Goal: Information Seeking & Learning: Check status

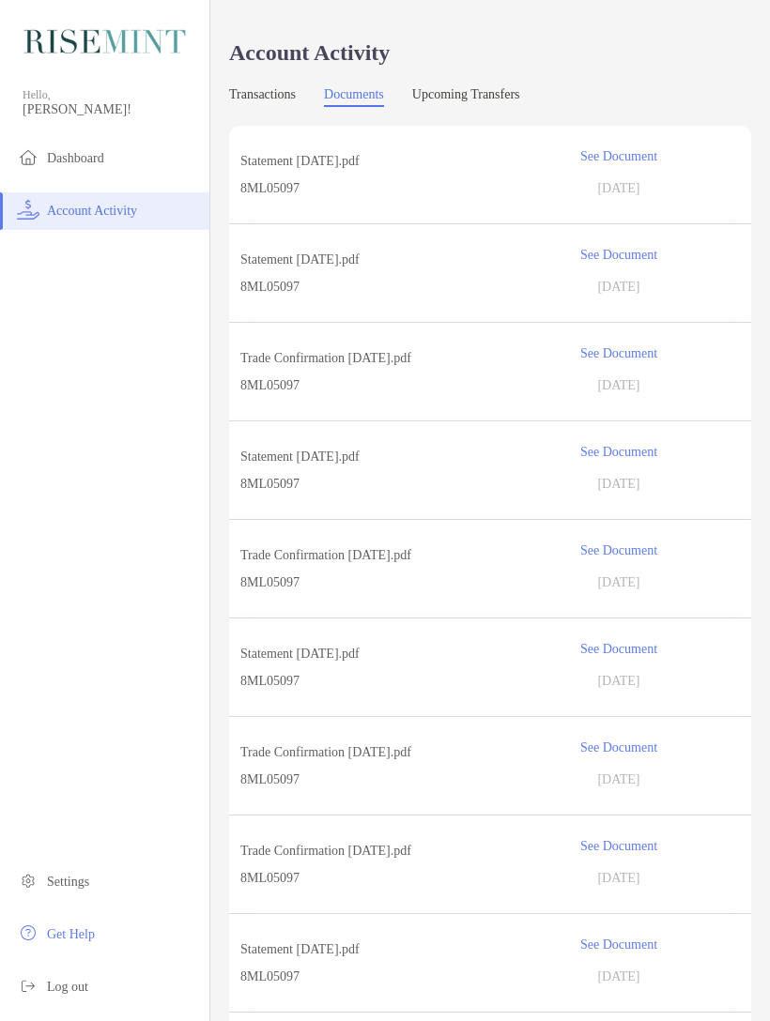
click at [619, 155] on p "See Document" at bounding box center [618, 156] width 242 height 33
click at [582, 175] on div "Statement [DATE].pdf See Document 8ML05097 [DATE]" at bounding box center [490, 175] width 522 height 98
click at [632, 260] on p "See Document" at bounding box center [618, 254] width 242 height 33
click at [362, 172] on p "Statement [DATE].pdf" at bounding box center [361, 160] width 242 height 23
click at [282, 189] on span "8ML05097" at bounding box center [361, 187] width 242 height 23
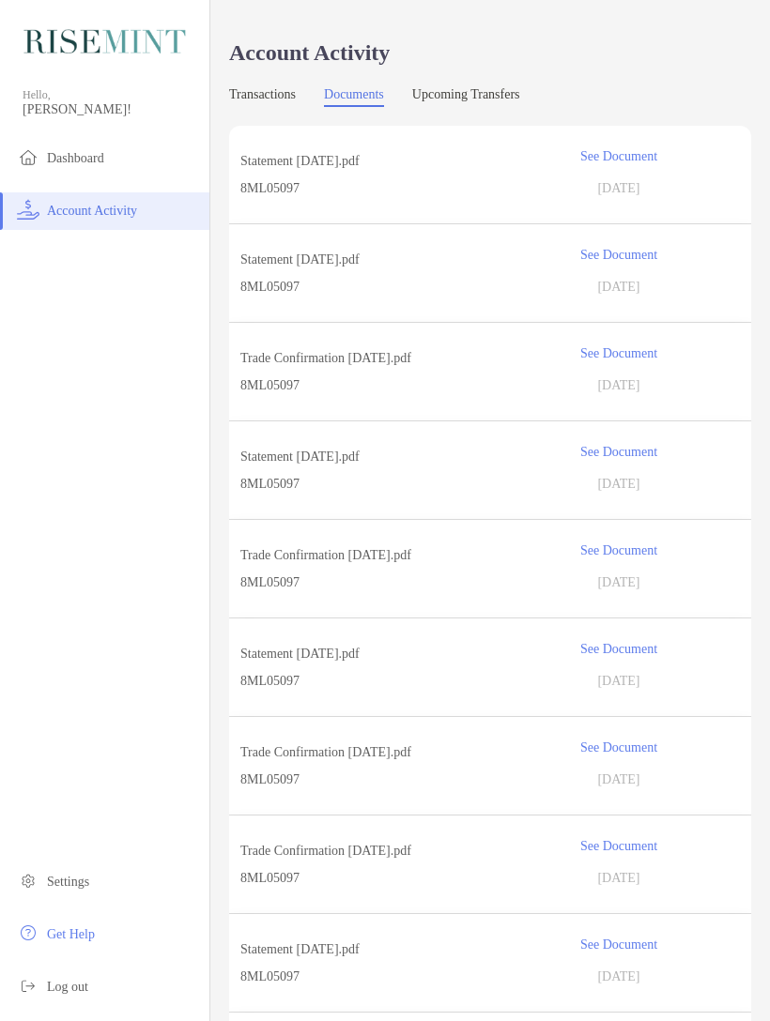
click at [67, 879] on span "Settings" at bounding box center [68, 882] width 42 height 14
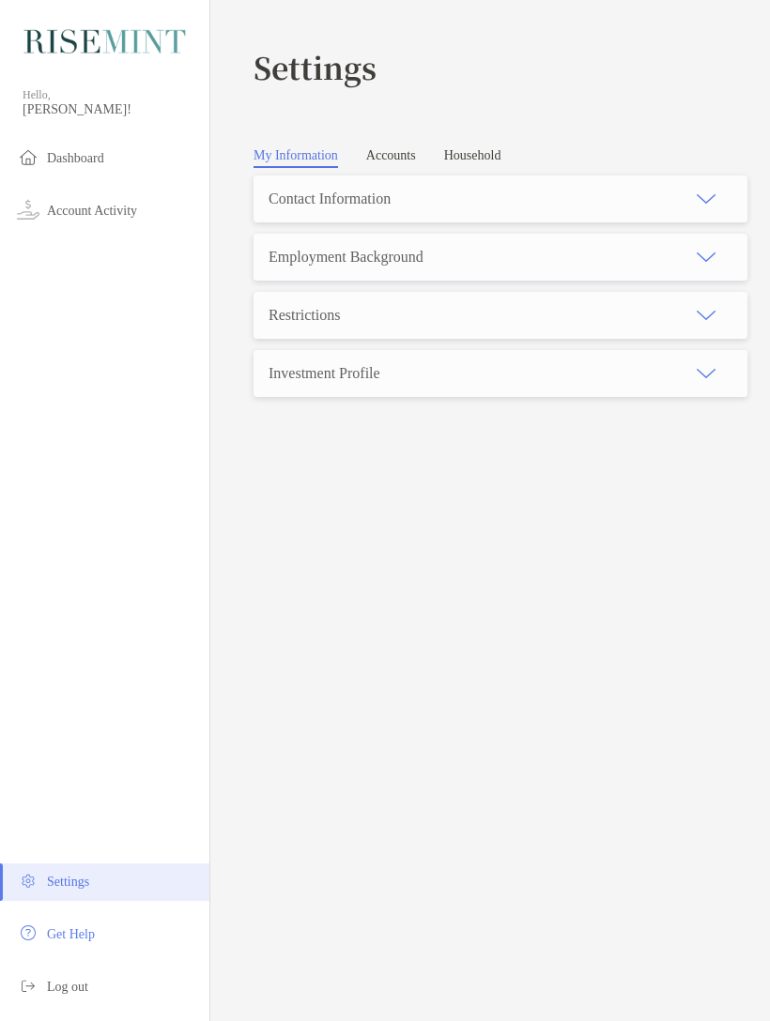
click at [544, 270] on div "Employment Background" at bounding box center [500, 257] width 494 height 47
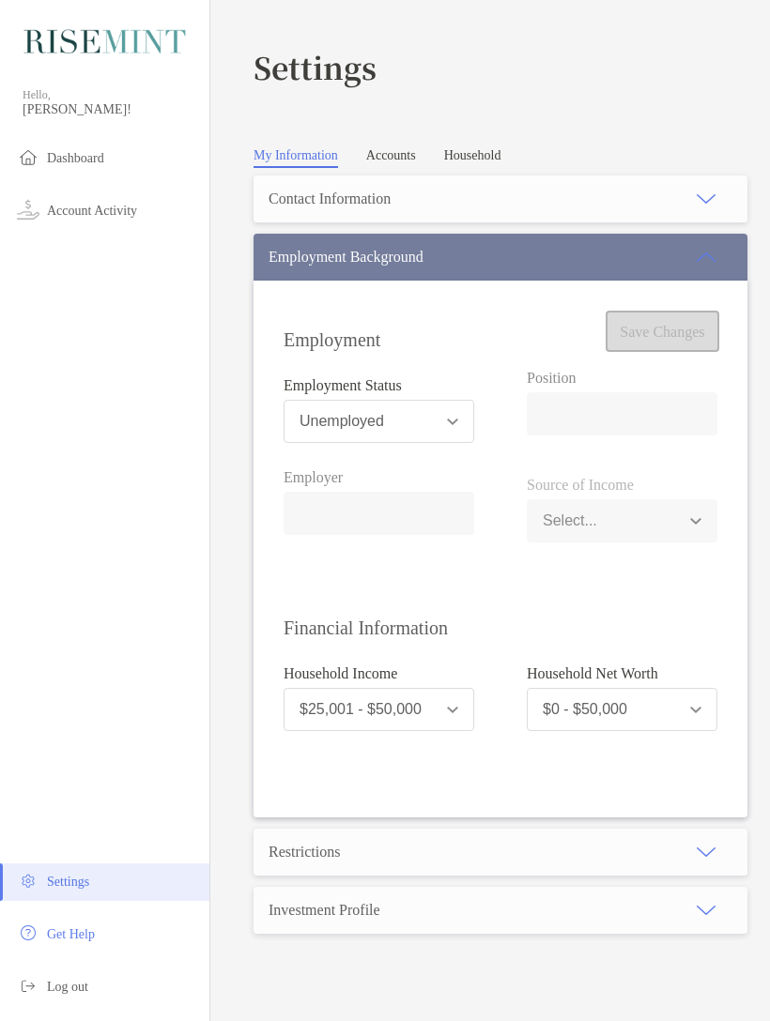
click at [101, 215] on span "Account Activity" at bounding box center [92, 211] width 90 height 14
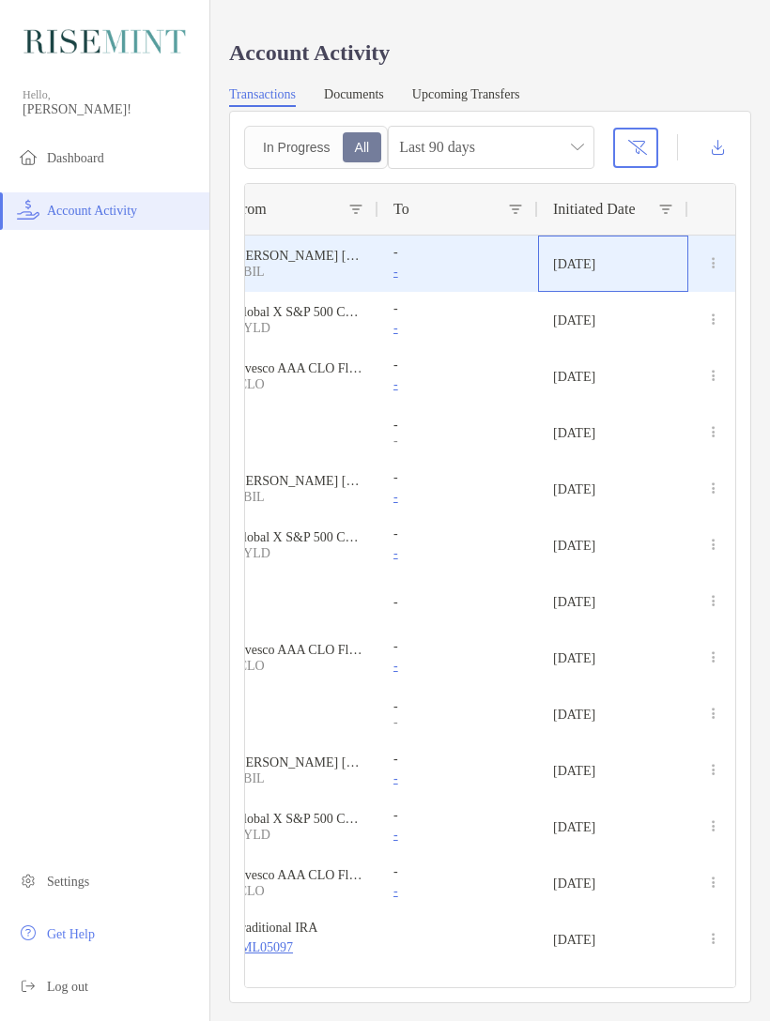
click at [595, 260] on p "[DATE]" at bounding box center [574, 264] width 42 height 16
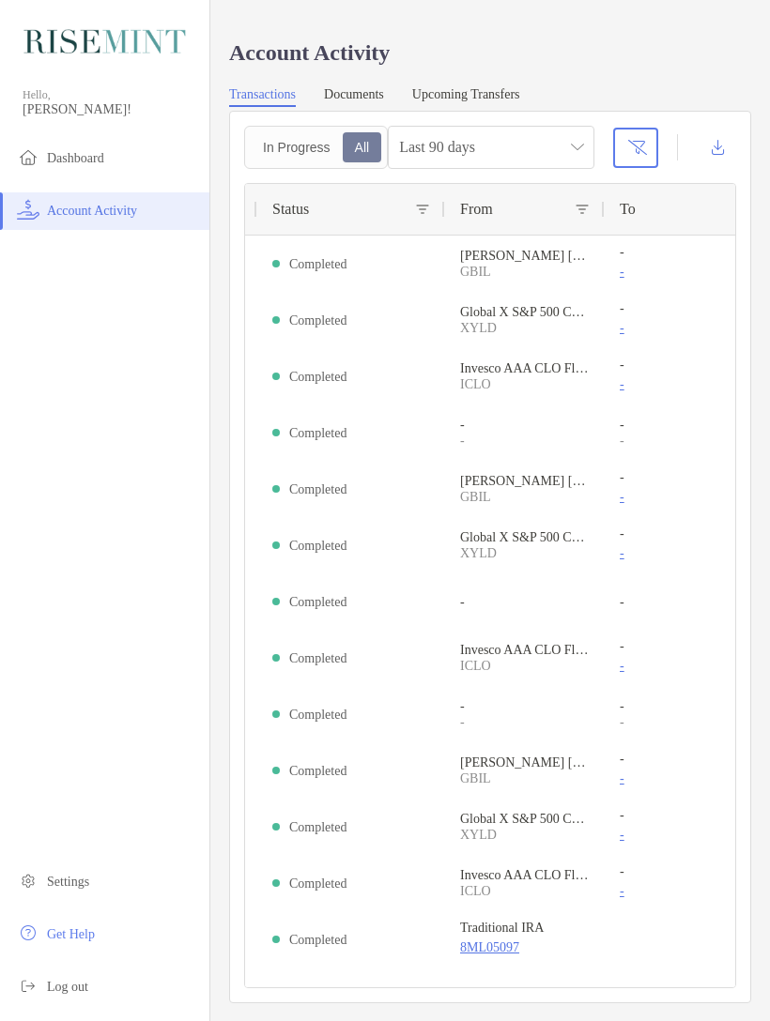
click at [381, 93] on link "Documents" at bounding box center [354, 97] width 60 height 20
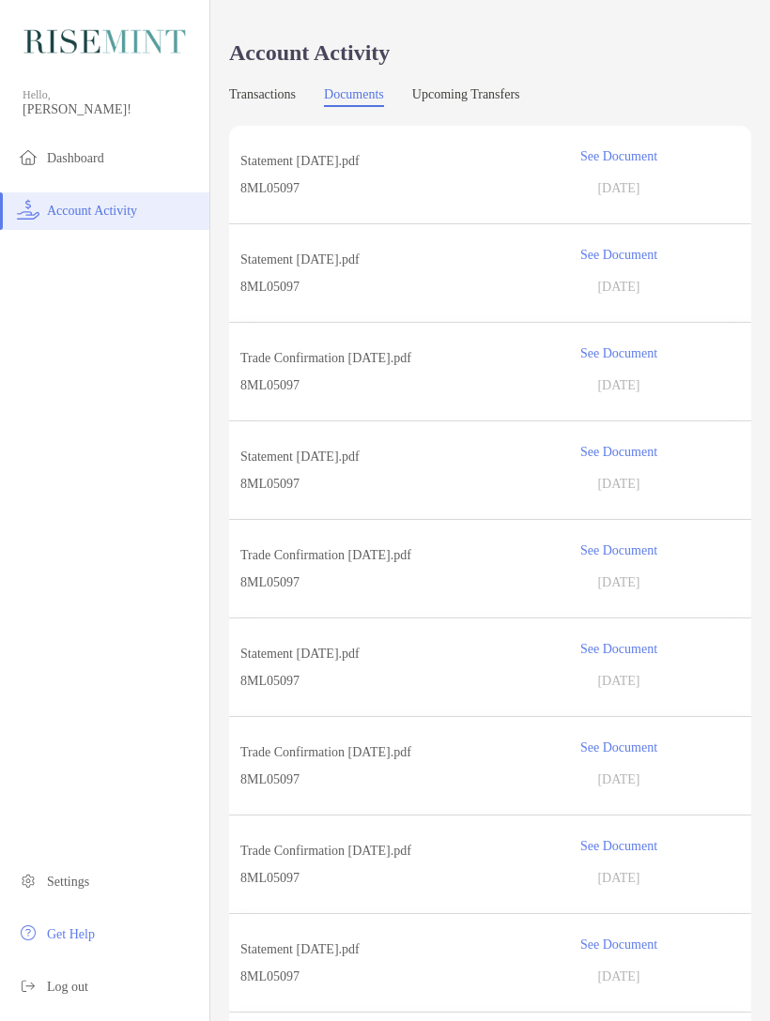
click at [633, 160] on p "See Document" at bounding box center [618, 156] width 242 height 33
click at [643, 641] on p "See Document" at bounding box center [618, 648] width 242 height 33
click at [330, 658] on p "Statement [DATE].pdf" at bounding box center [361, 653] width 242 height 23
click at [361, 663] on p "Statement [DATE].pdf" at bounding box center [361, 653] width 242 height 23
click at [366, 106] on link "Documents" at bounding box center [354, 97] width 60 height 20
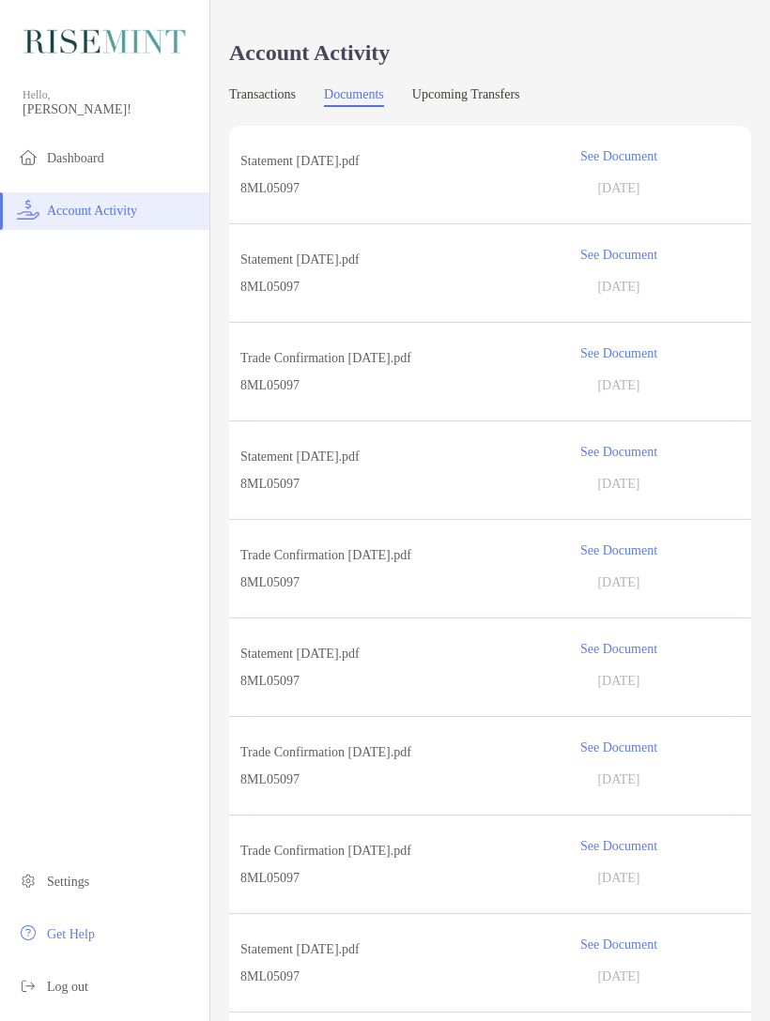
click at [377, 107] on link "Documents" at bounding box center [354, 97] width 60 height 20
click at [519, 106] on link "Upcoming Transfers" at bounding box center [466, 97] width 108 height 20
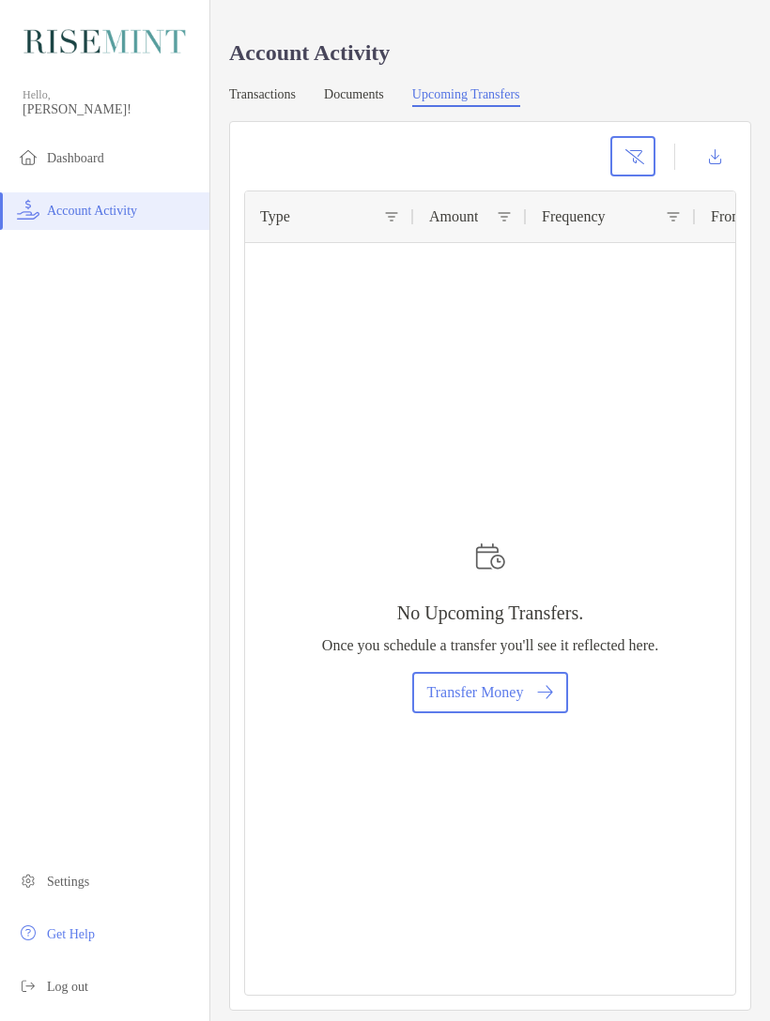
click at [343, 93] on link "Documents" at bounding box center [354, 97] width 60 height 20
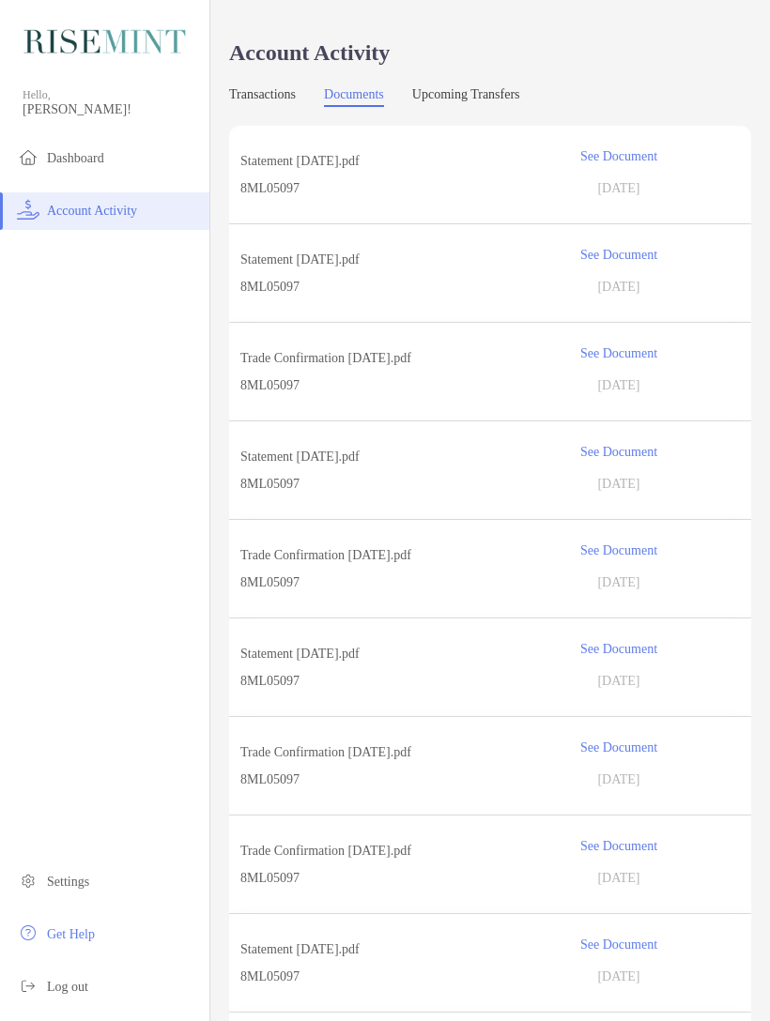
click at [645, 169] on p "See Document" at bounding box center [618, 156] width 242 height 33
click at [283, 200] on span "8ML05097" at bounding box center [361, 187] width 242 height 23
click at [298, 186] on span "8ML05097" at bounding box center [361, 187] width 242 height 23
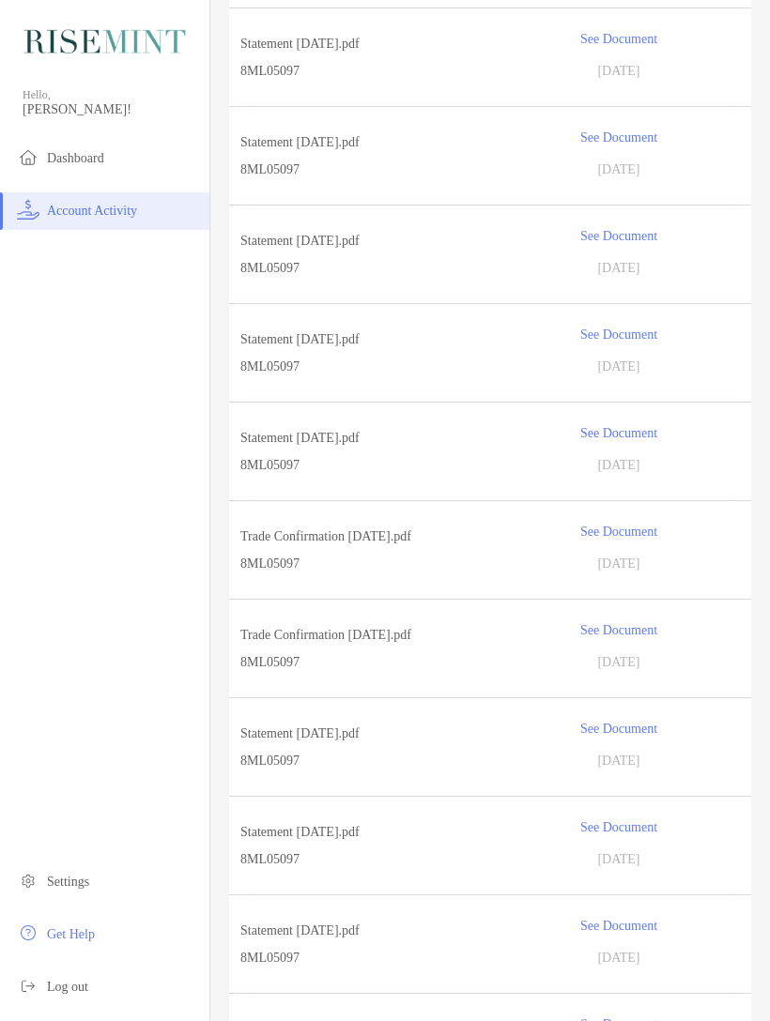
click at [630, 632] on p "See Document" at bounding box center [618, 630] width 242 height 33
click at [412, 640] on p "Trade Confirmation [DATE].pdf" at bounding box center [361, 634] width 242 height 23
click at [391, 729] on p "Statement [DATE].pdf" at bounding box center [361, 733] width 242 height 23
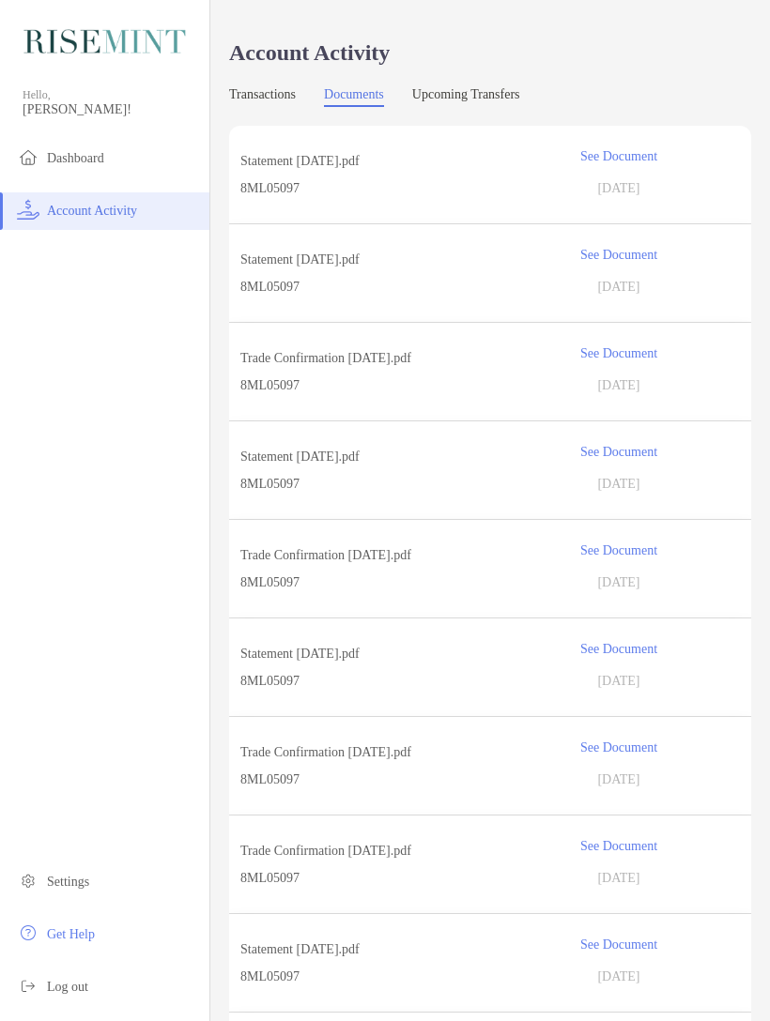
click at [81, 160] on span "Dashboard" at bounding box center [75, 158] width 57 height 14
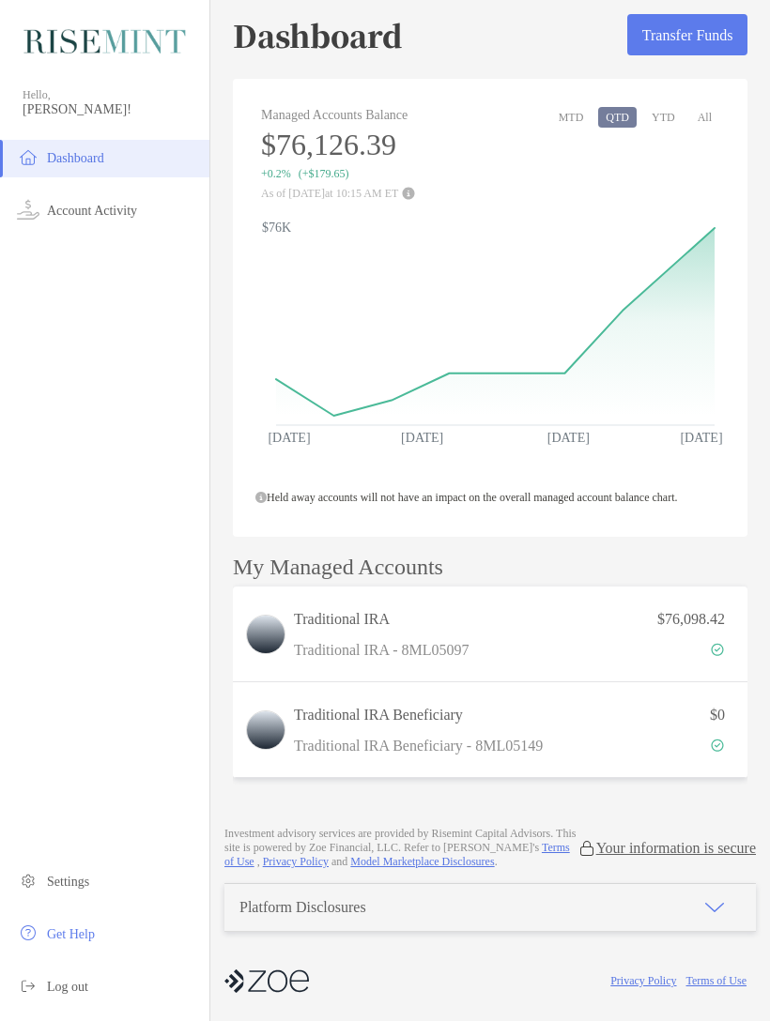
scroll to position [40, 0]
click at [668, 107] on button "YTD" at bounding box center [663, 117] width 38 height 21
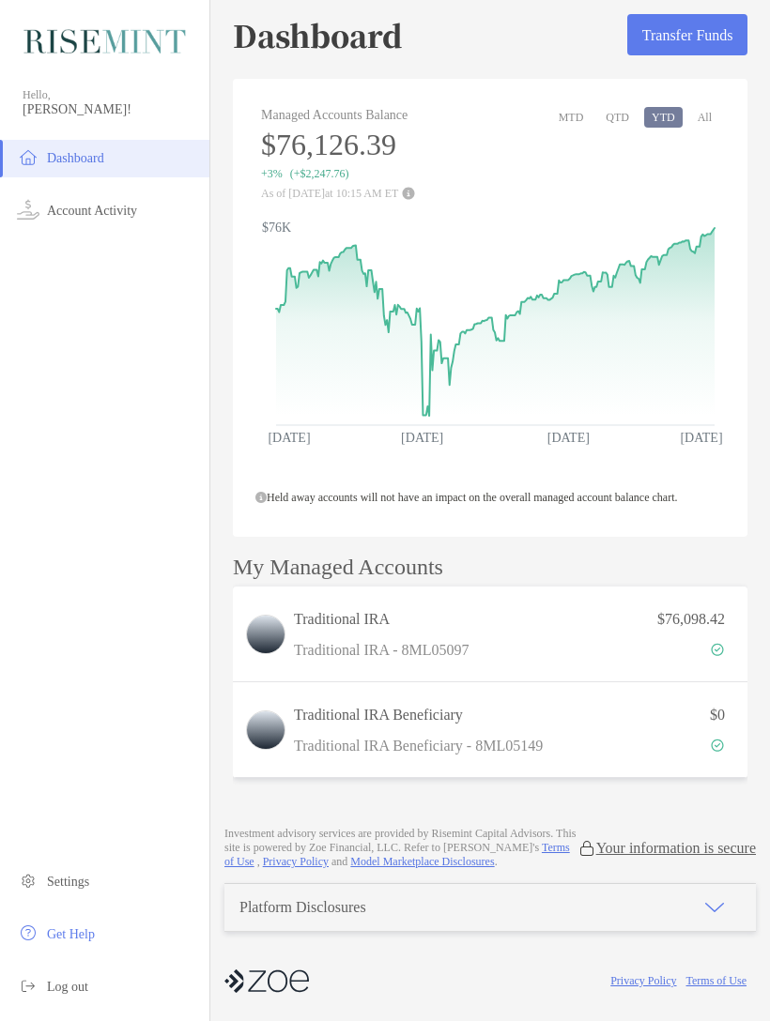
click at [709, 107] on button "All" at bounding box center [704, 117] width 29 height 21
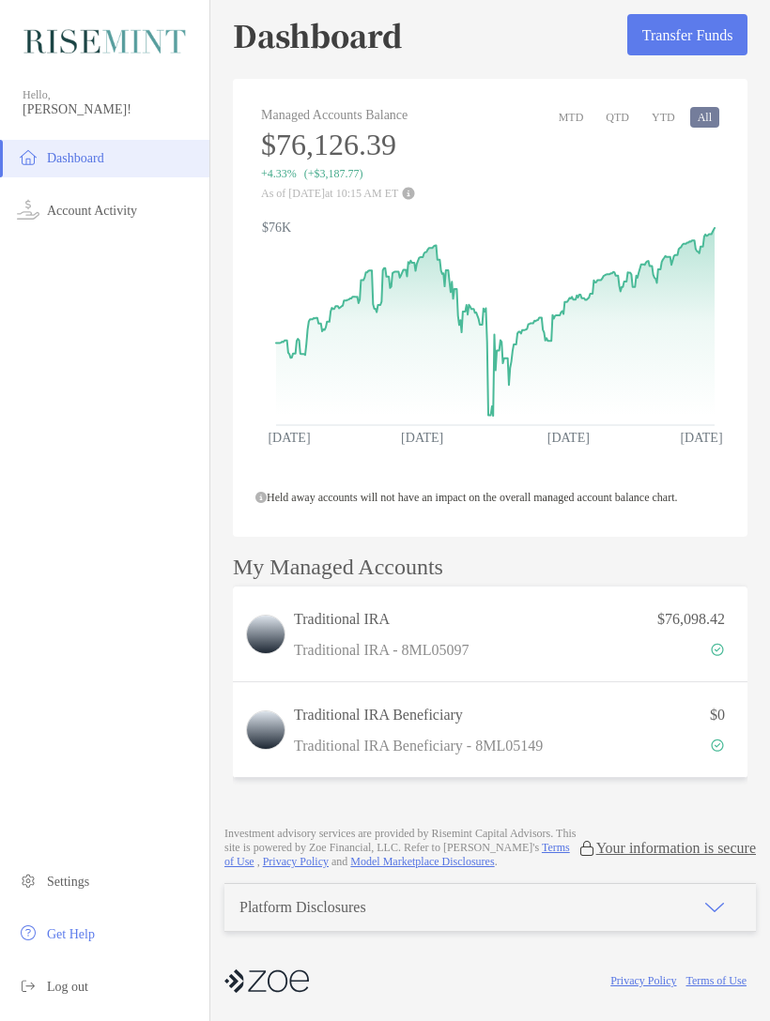
click at [445, 659] on p "Traditional IRA - 8ML05097" at bounding box center [381, 649] width 175 height 23
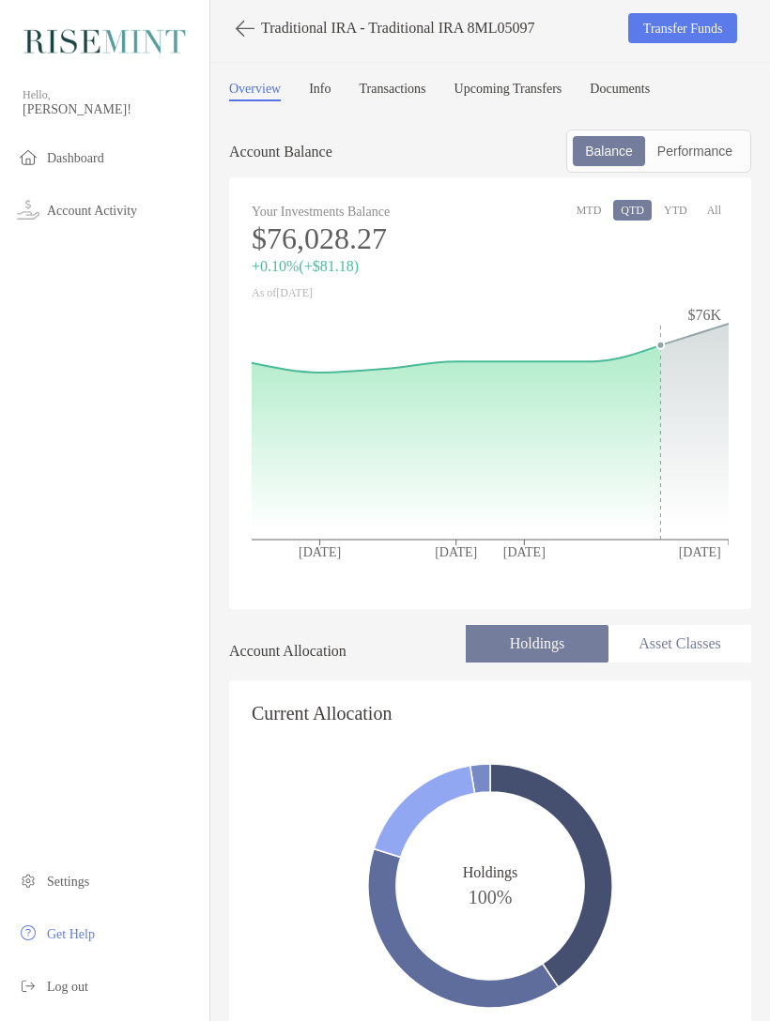
scroll to position [7, 0]
click at [593, 220] on button "MTD" at bounding box center [589, 209] width 40 height 21
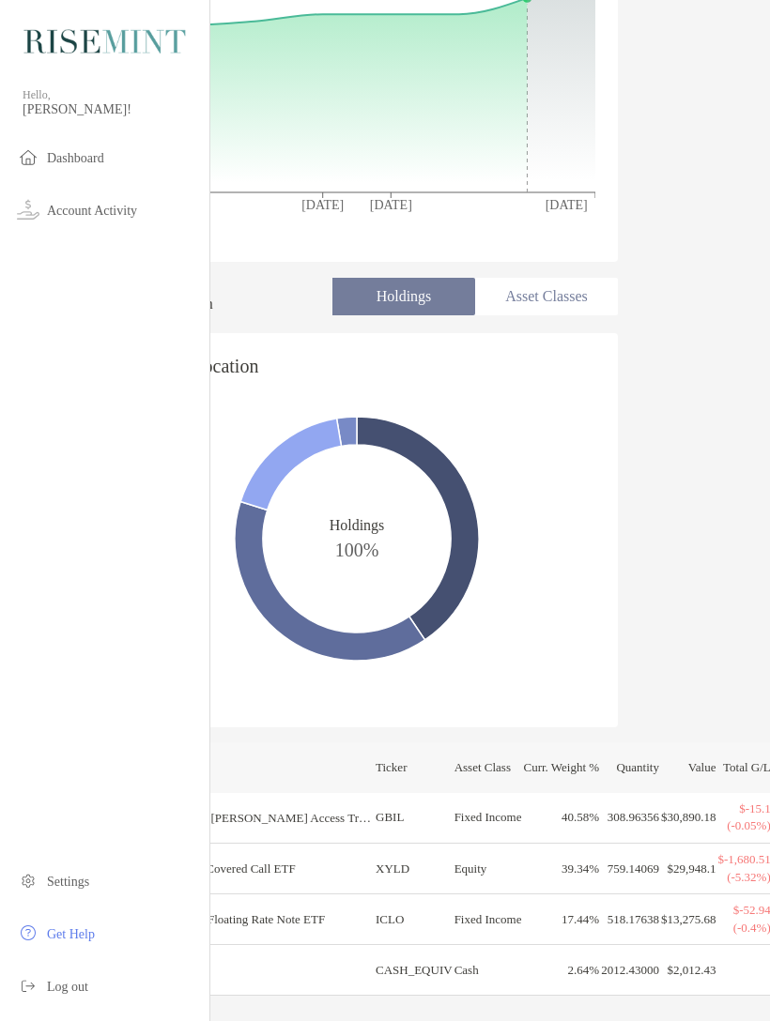
scroll to position [350, 134]
